Goal: Task Accomplishment & Management: Complete application form

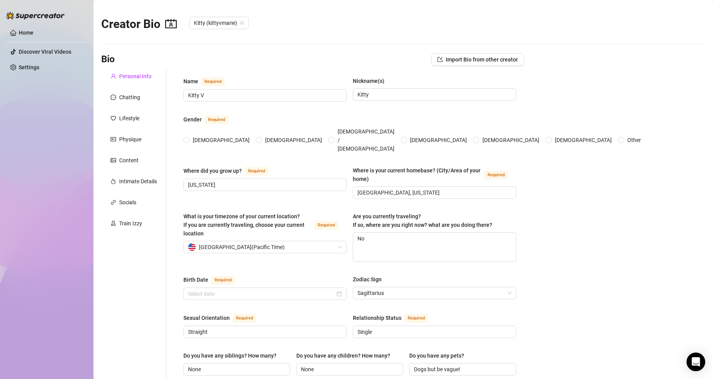
type input "Kitty V"
type input "Kitty"
type input "California"
type input "San Jose, California"
type textarea "No"
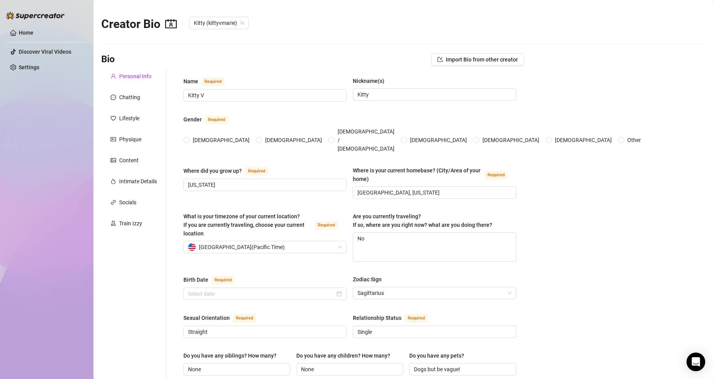
type input "Straight"
type input "Single"
type input "None"
type input "Dogs but be vague!"
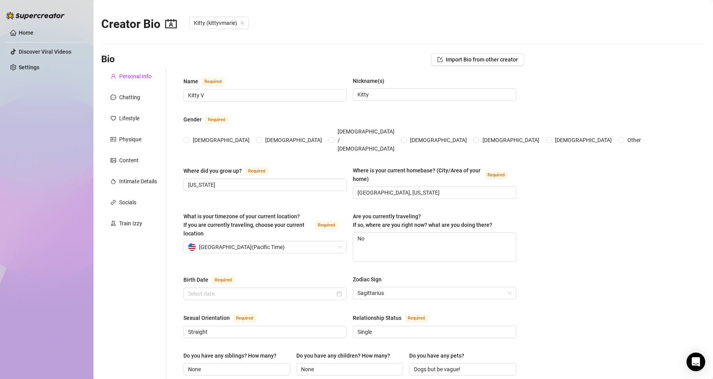
type input "OnlyFans creator, model"
type input "Model, actress"
type input "a little college"
type textarea "i wanna invest in real estate and grow my business"
type textarea "once waved back to a celebrity when i was randomly walking around LA, it turns …"
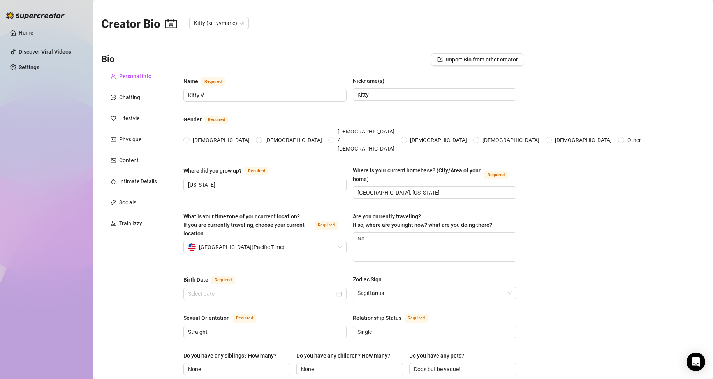
type textarea "i was in a justin bieber music video! can you guess which one?"
type textarea "i'm slowly getting into customs so i wanna start nice and slow on that"
radio input "true"
type input "December 7th, 1993"
